Goal: Task Accomplishment & Management: Manage account settings

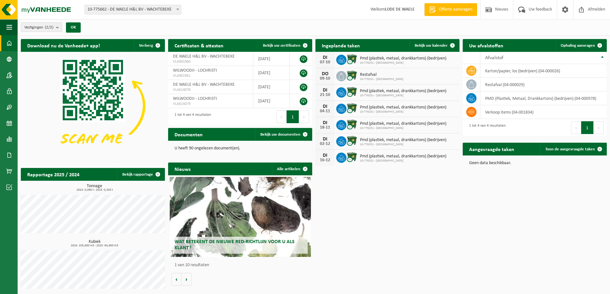
click at [362, 60] on span "Pmd (plastiek, metaal, drankkartons) (bedrijven)" at bounding box center [403, 58] width 86 height 5
click at [326, 60] on div "07-10" at bounding box center [324, 62] width 13 height 4
click at [338, 60] on icon at bounding box center [341, 60] width 6 height 6
click at [422, 44] on span "Bekijk uw kalender" at bounding box center [430, 46] width 33 height 4
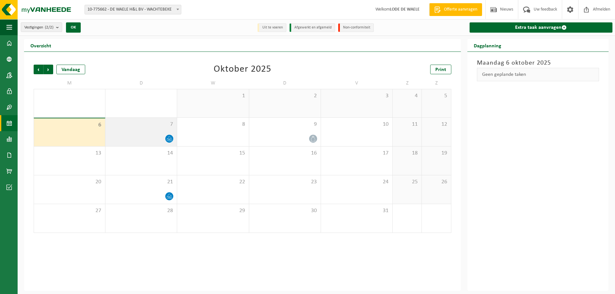
click at [169, 137] on icon at bounding box center [168, 138] width 5 height 5
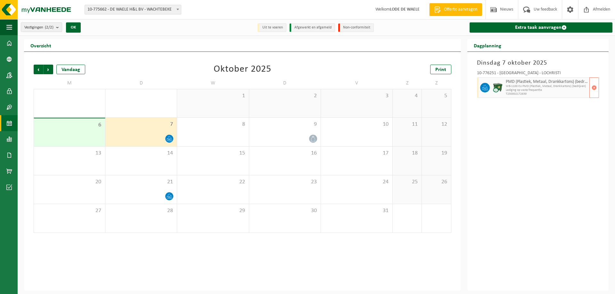
click at [527, 87] on span "WB-1100 CU PMD (Plastiek, Metaal, Drankkartons) (bedrijven)" at bounding box center [546, 86] width 82 height 4
click at [592, 87] on span "button" at bounding box center [593, 87] width 5 height 13
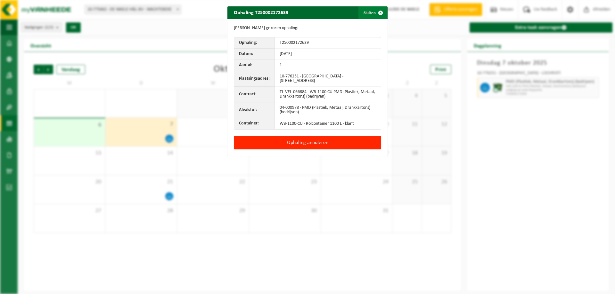
click at [377, 11] on span "button" at bounding box center [380, 12] width 13 height 13
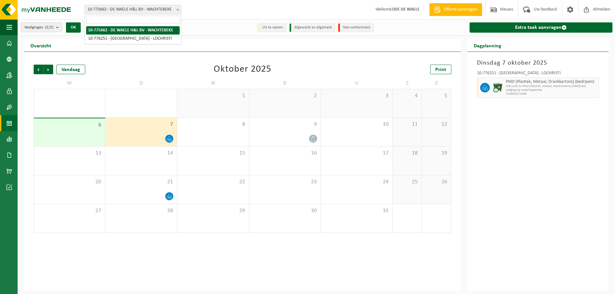
click at [177, 10] on b at bounding box center [177, 10] width 3 height 2
select select "24074"
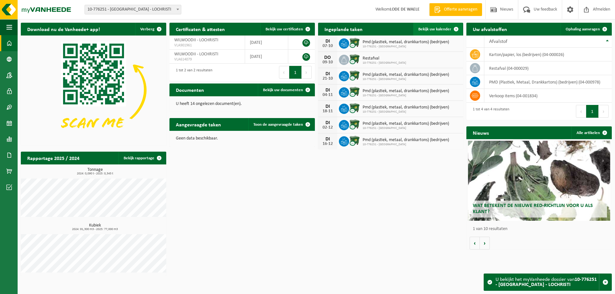
click at [433, 27] on span "Bekijk uw kalender" at bounding box center [434, 29] width 33 height 4
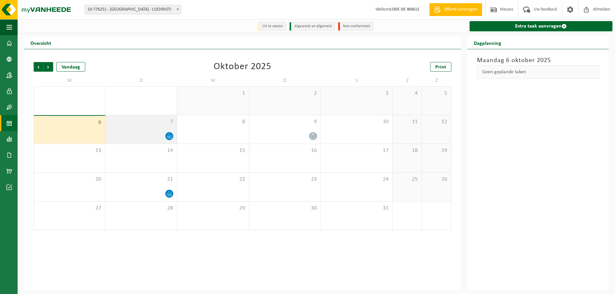
click at [170, 136] on icon at bounding box center [169, 134] width 2 height 3
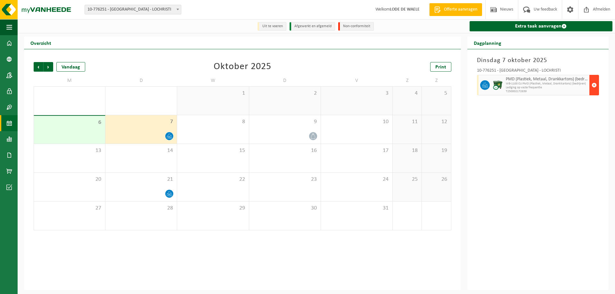
click at [593, 86] on span "button" at bounding box center [593, 85] width 5 height 13
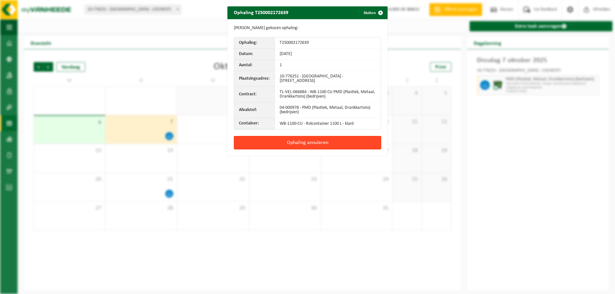
click at [304, 142] on button "Ophaling annuleren" at bounding box center [307, 142] width 147 height 13
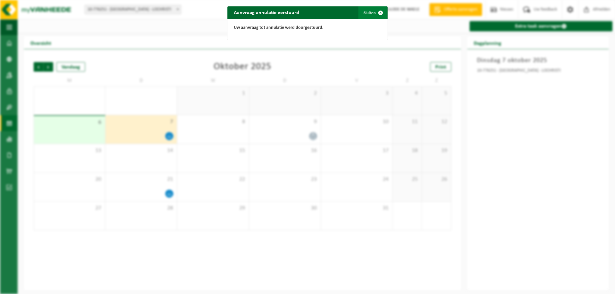
click at [376, 12] on span "button" at bounding box center [380, 12] width 13 height 13
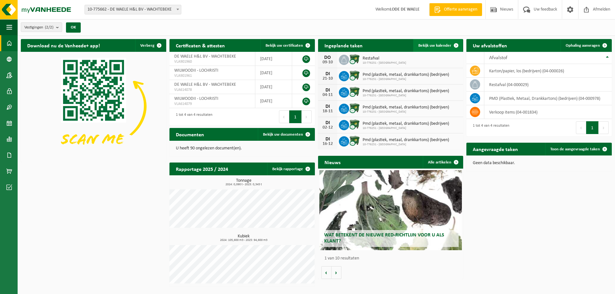
click at [429, 42] on link "Bekijk uw kalender" at bounding box center [437, 45] width 49 height 13
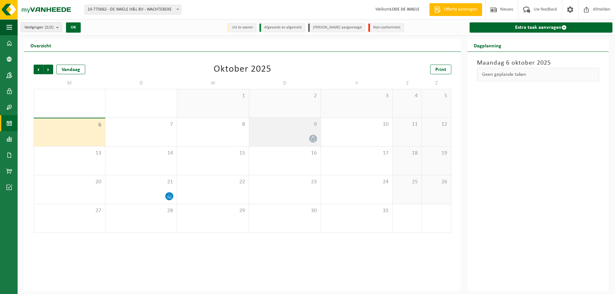
click at [312, 138] on icon at bounding box center [312, 138] width 5 height 5
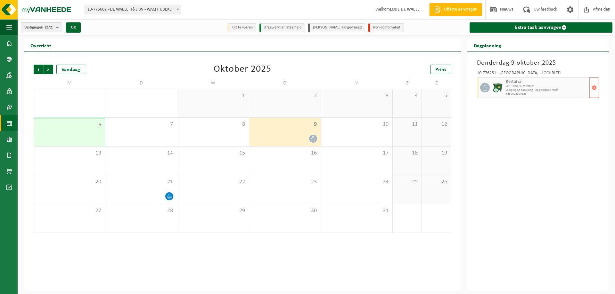
click at [540, 89] on span "Lediging op aanvraag - op geplande route" at bounding box center [546, 90] width 82 height 4
click at [512, 85] on span "WB-1100-CU restafval" at bounding box center [546, 86] width 82 height 4
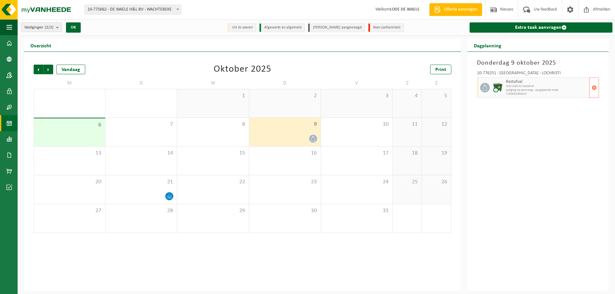
click at [516, 93] on span "T250002904523" at bounding box center [546, 94] width 82 height 4
click at [168, 195] on icon at bounding box center [168, 196] width 5 height 5
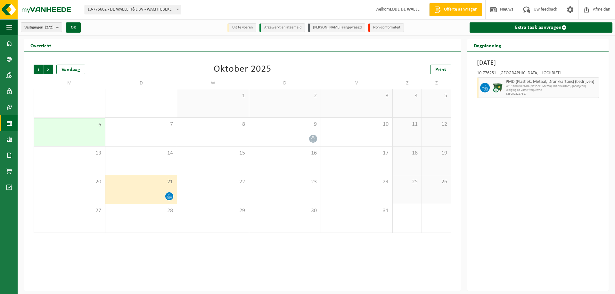
click at [167, 194] on icon at bounding box center [168, 196] width 5 height 5
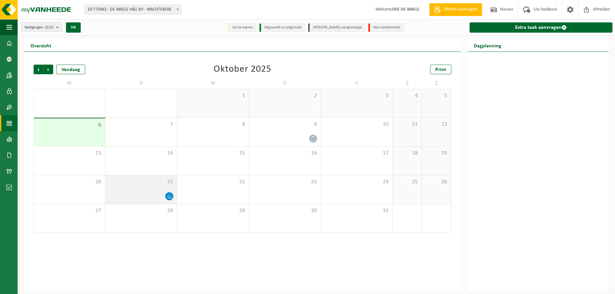
click at [167, 194] on icon at bounding box center [168, 196] width 5 height 5
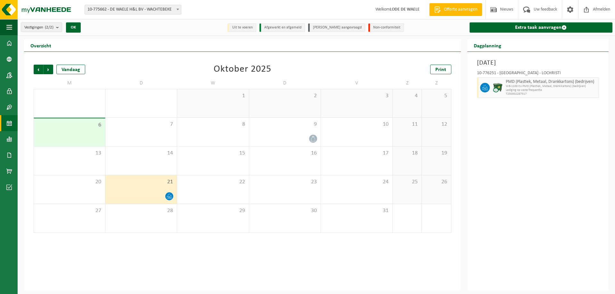
click at [548, 178] on div "[DATE] 10-776251 - [GEOGRAPHIC_DATA] - LOCHRISTI PMD (Plastiek, Metaal, Drankka…" at bounding box center [537, 171] width 141 height 239
